Goal: Information Seeking & Learning: Learn about a topic

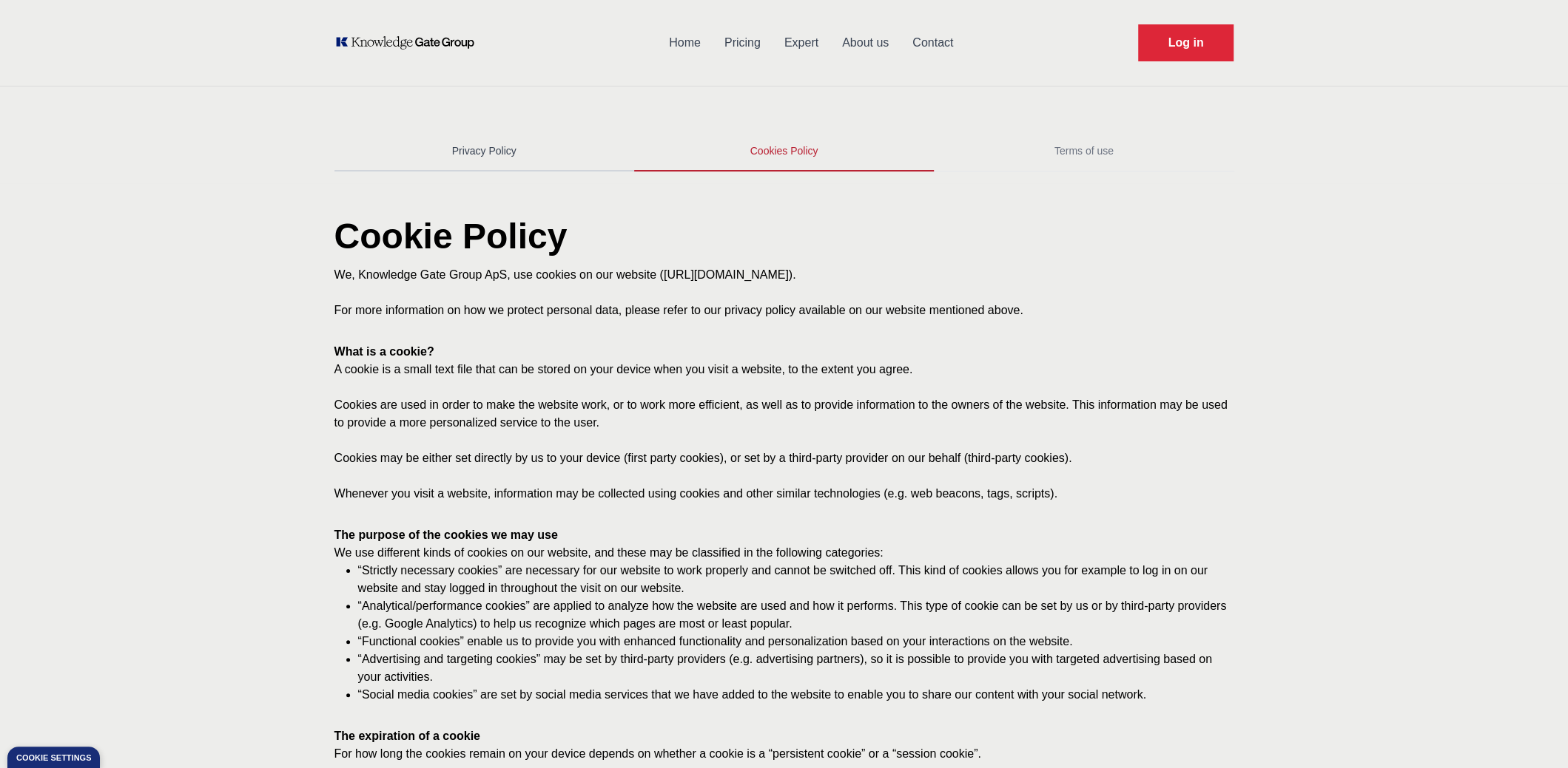
click at [509, 157] on link "Privacy Policy" at bounding box center [484, 151] width 300 height 40
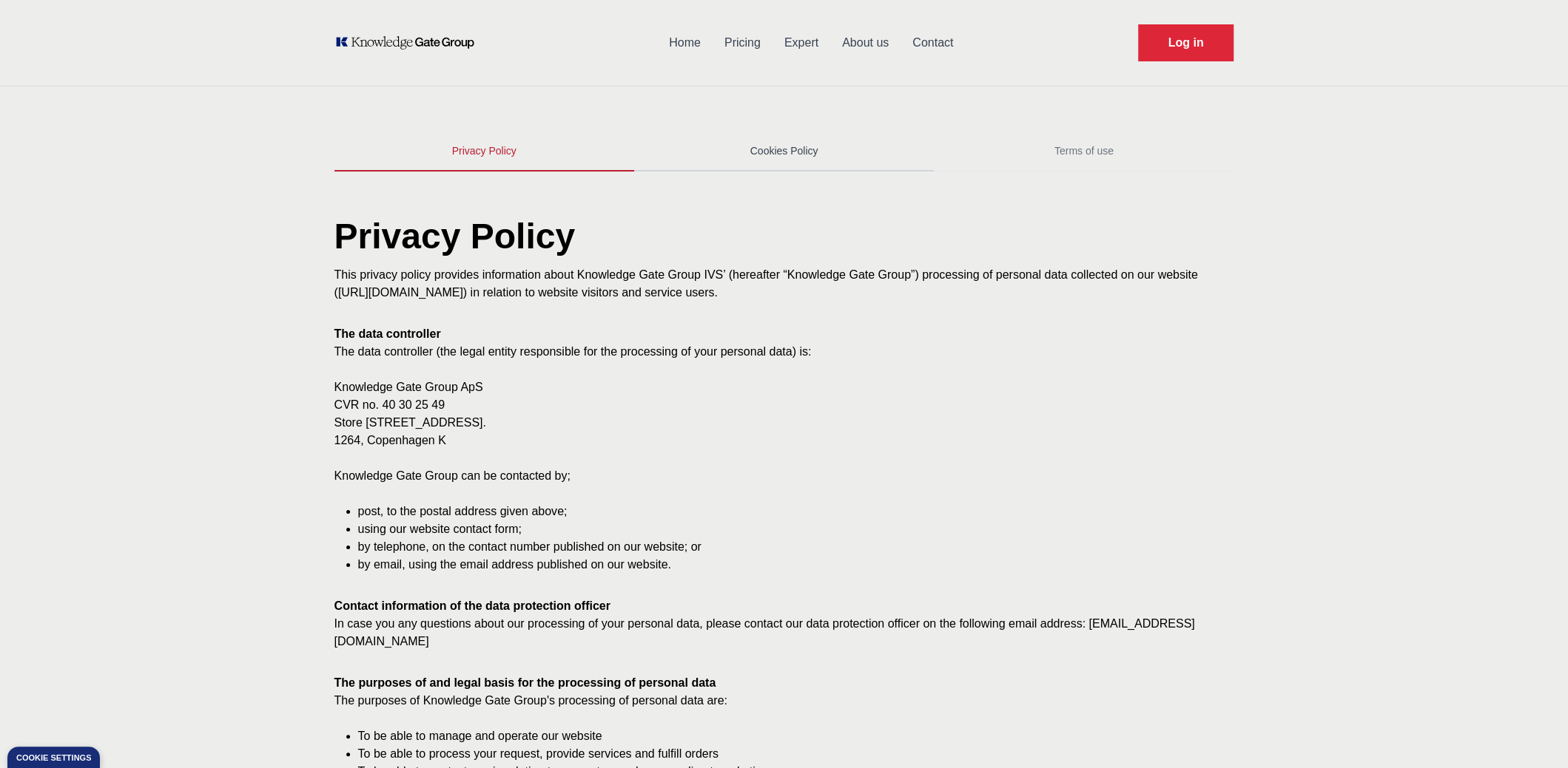
click at [812, 159] on link "Cookies Policy" at bounding box center [784, 151] width 300 height 40
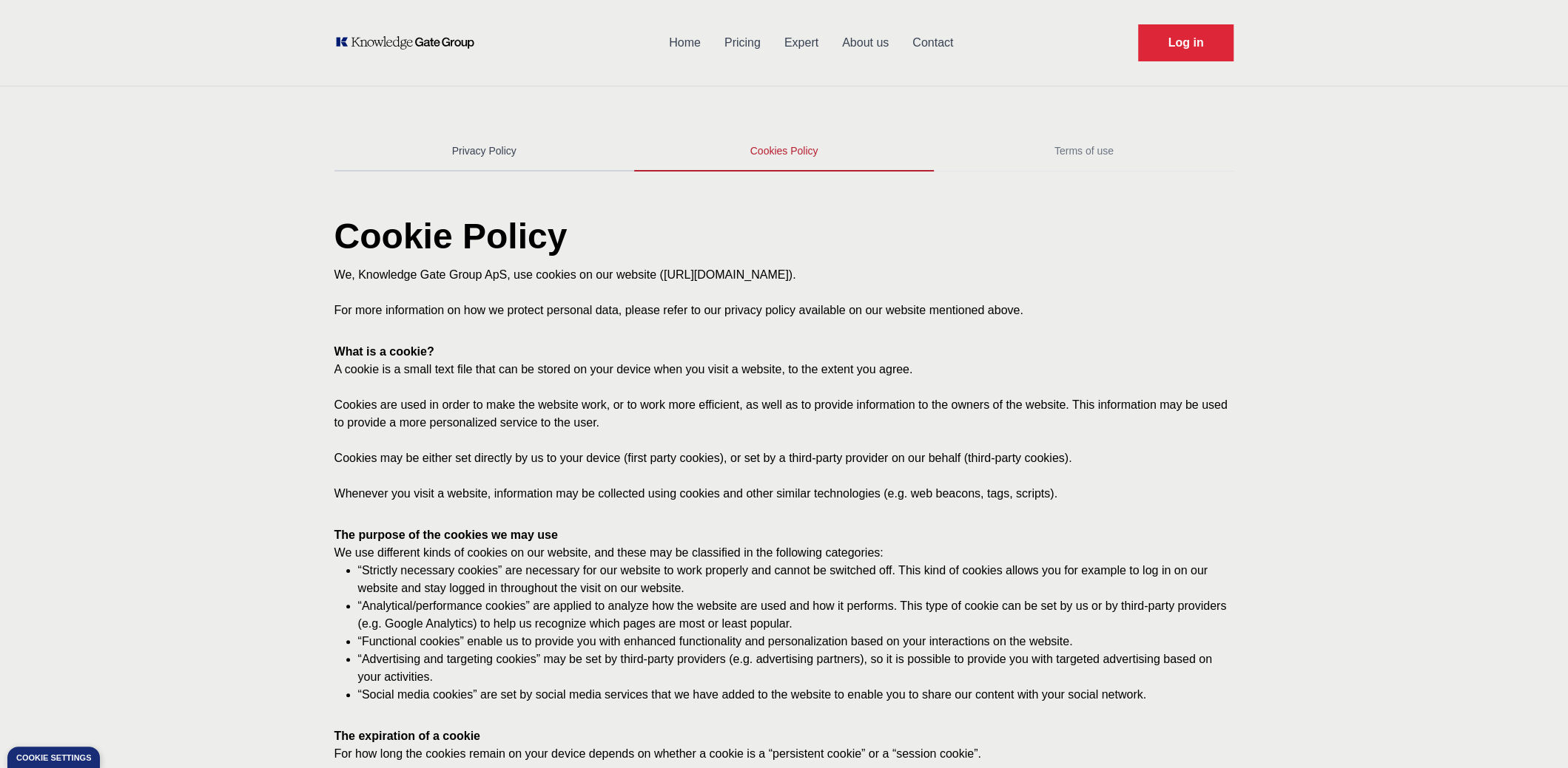
click at [502, 159] on link "Privacy Policy" at bounding box center [484, 151] width 300 height 40
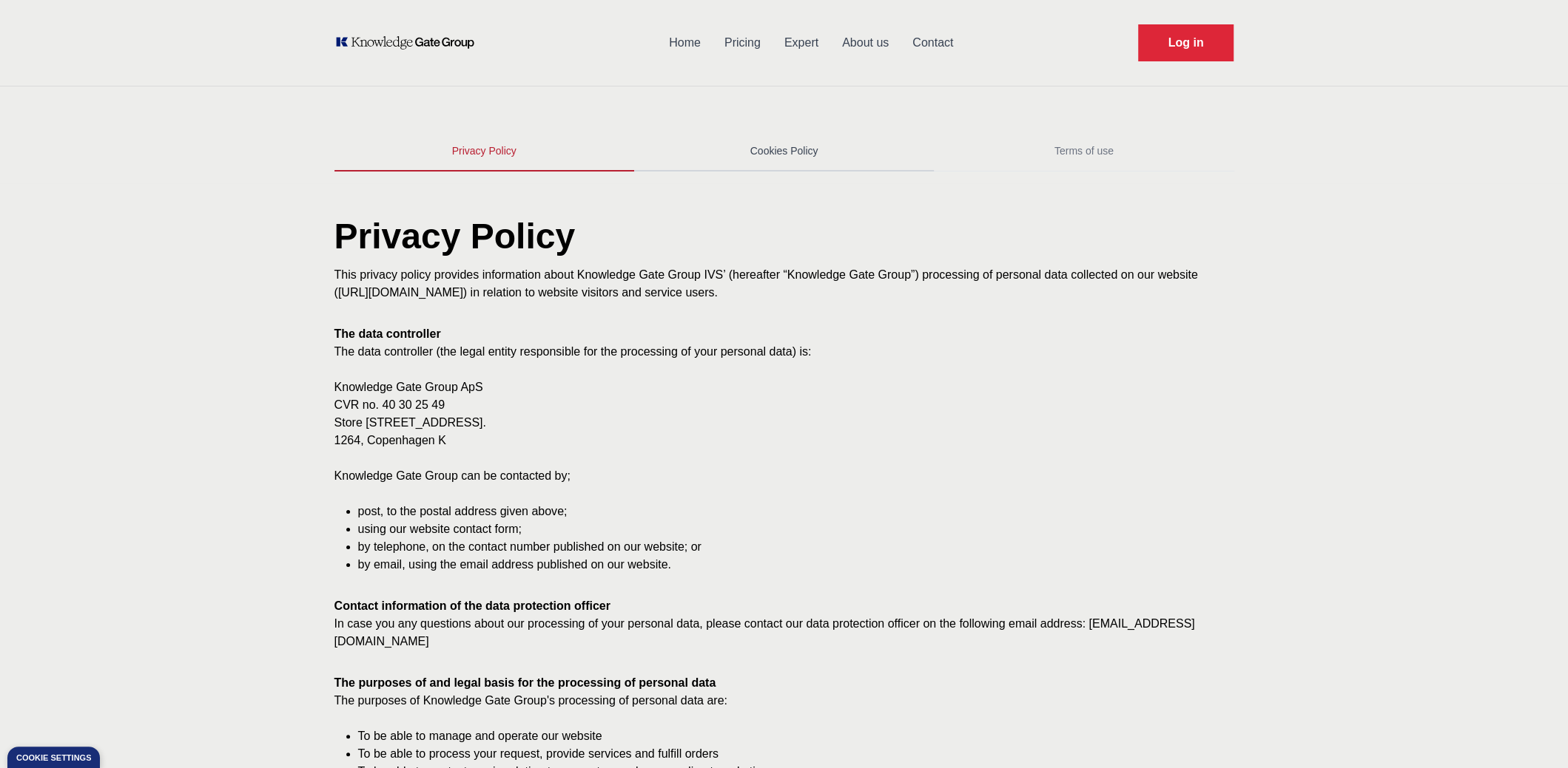
click at [821, 151] on link "Cookies Policy" at bounding box center [784, 151] width 300 height 40
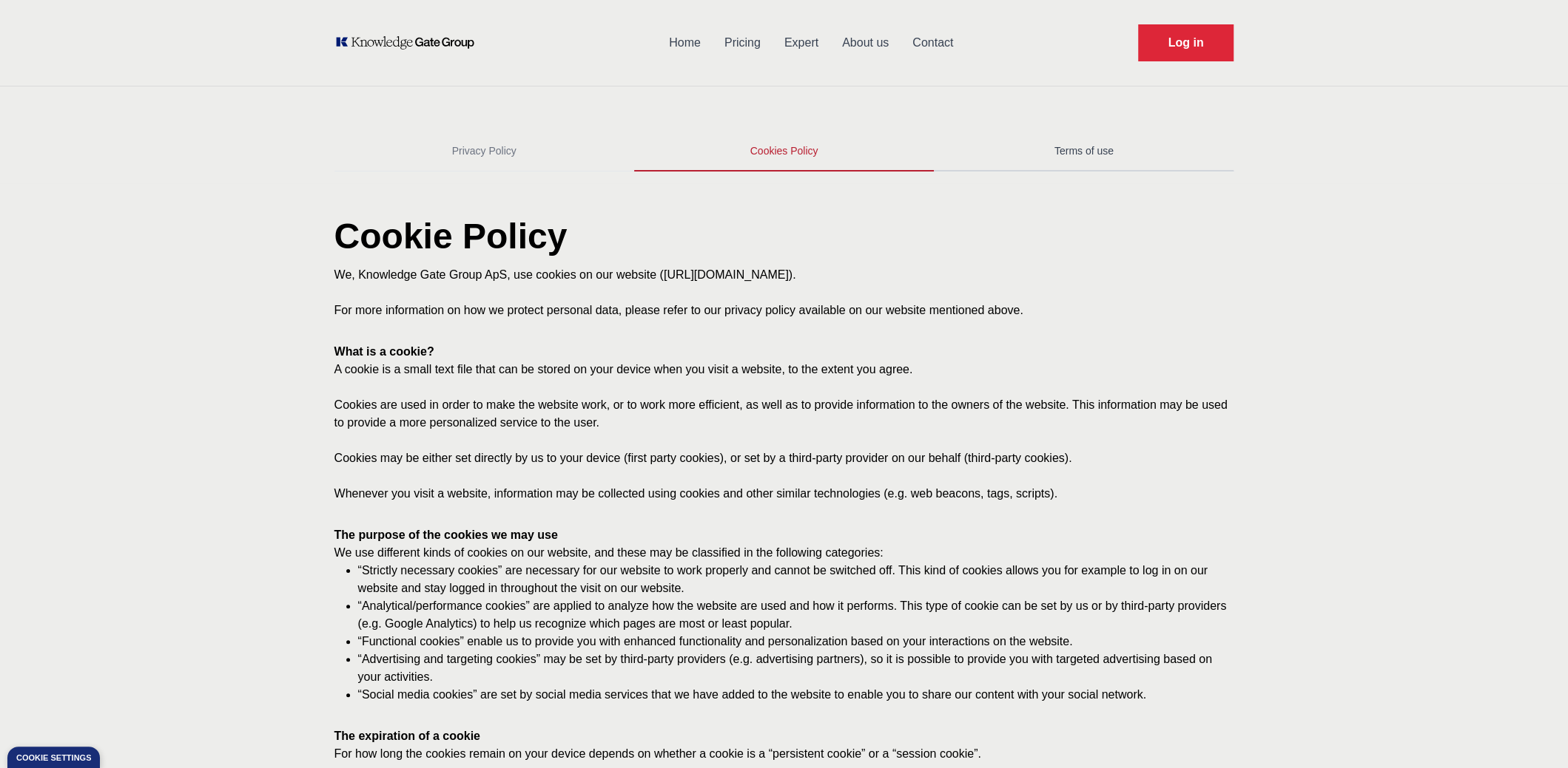
click at [1023, 153] on link "Terms of use" at bounding box center [1083, 151] width 300 height 40
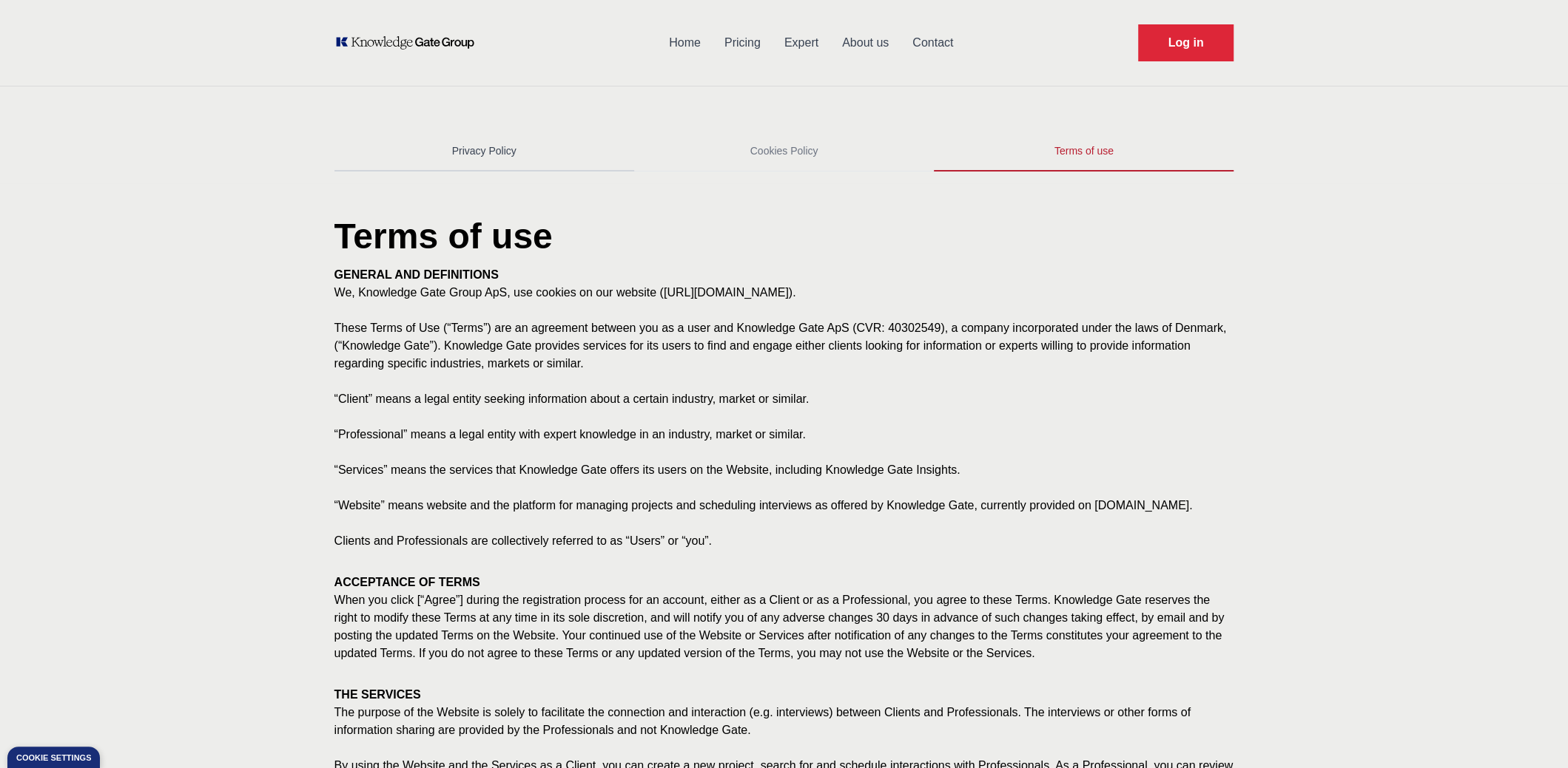
click at [557, 157] on link "Privacy Policy" at bounding box center [484, 151] width 300 height 40
